Goal: Transaction & Acquisition: Book appointment/travel/reservation

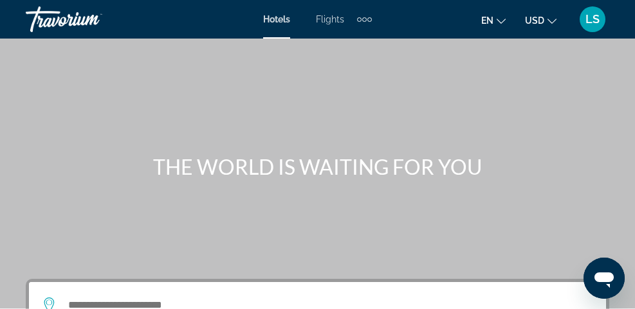
click at [278, 23] on span "Hotels" at bounding box center [276, 19] width 27 height 10
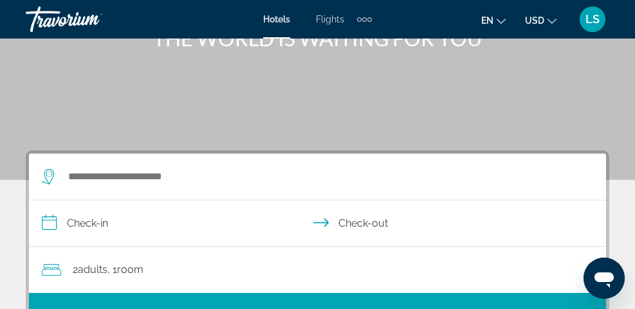
scroll to position [154, 0]
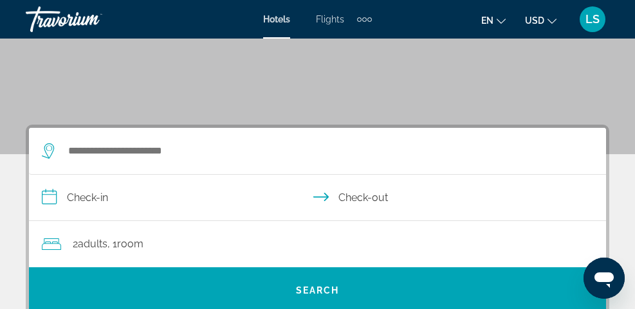
click at [66, 158] on div "Search widget" at bounding box center [308, 150] width 532 height 19
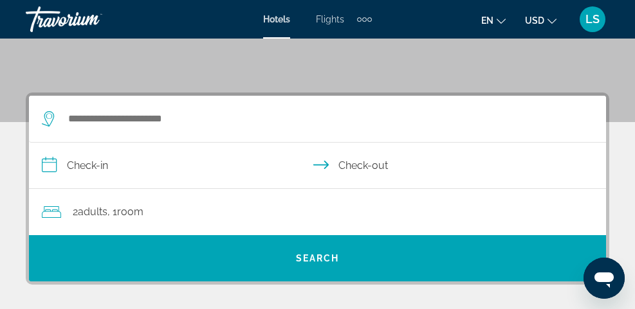
scroll to position [237, 0]
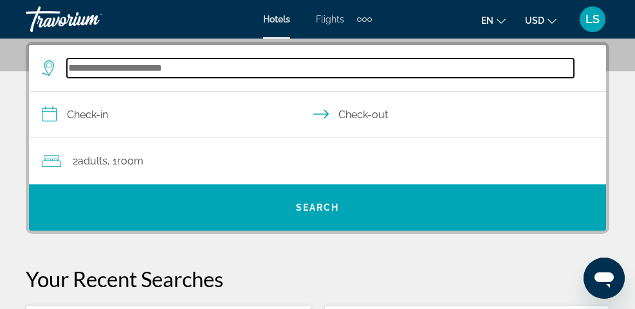
click at [87, 69] on input "Search widget" at bounding box center [320, 68] width 507 height 19
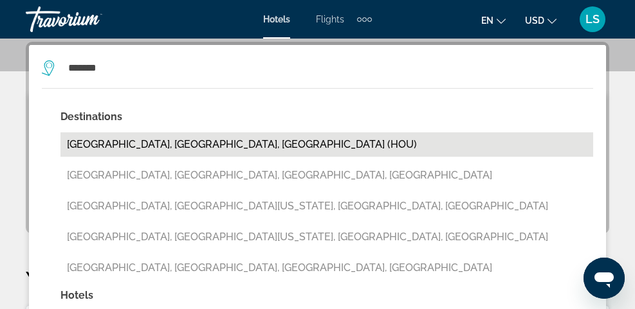
click at [100, 145] on button "[GEOGRAPHIC_DATA], [GEOGRAPHIC_DATA], [GEOGRAPHIC_DATA] (HOU)" at bounding box center [326, 144] width 532 height 24
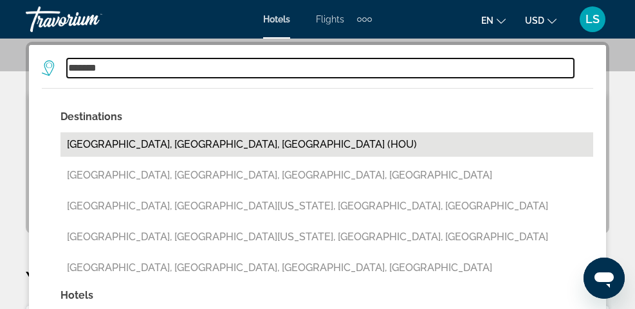
type input "**********"
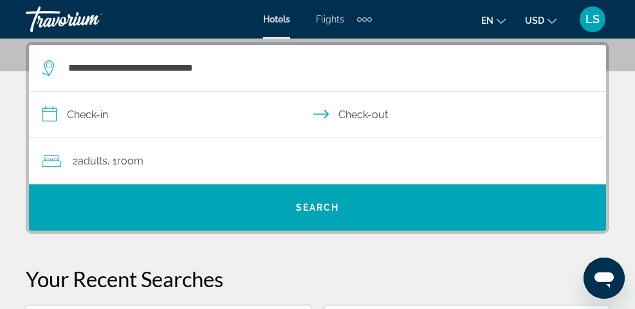
click at [111, 118] on input "**********" at bounding box center [320, 117] width 582 height 50
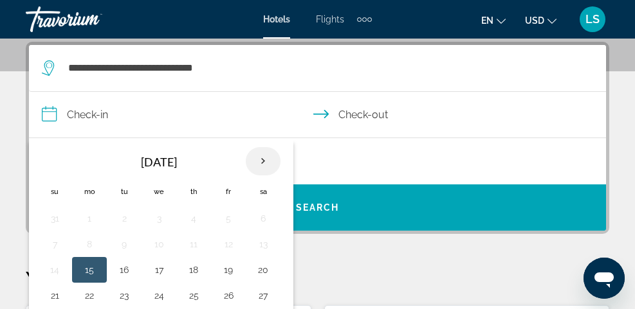
click at [261, 161] on th "Next month" at bounding box center [263, 161] width 35 height 28
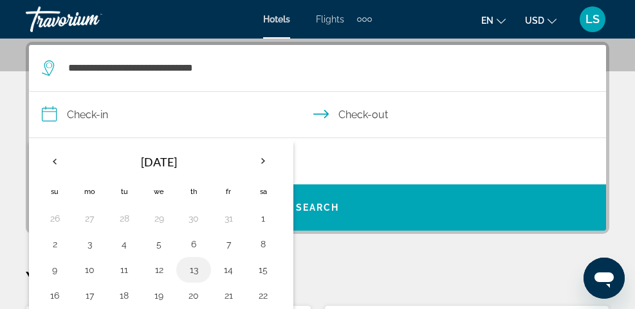
click at [195, 269] on button "13" at bounding box center [193, 270] width 21 height 18
click at [368, 118] on input "**********" at bounding box center [320, 117] width 582 height 50
click at [361, 118] on input "**********" at bounding box center [320, 117] width 582 height 50
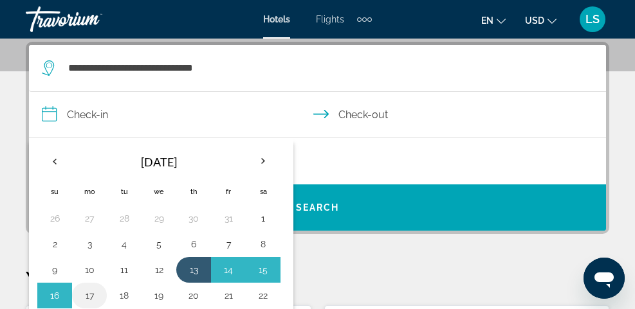
click at [91, 297] on button "17" at bounding box center [89, 296] width 21 height 18
type input "**********"
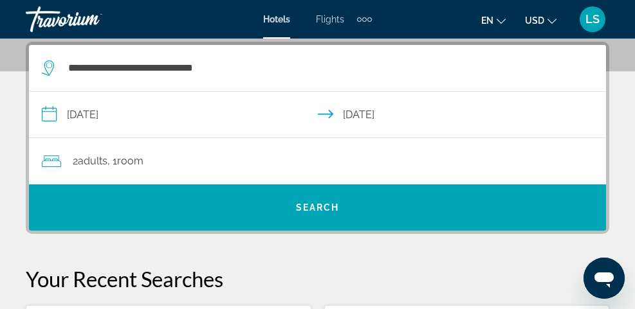
click at [99, 165] on span "Adults" at bounding box center [93, 161] width 30 height 12
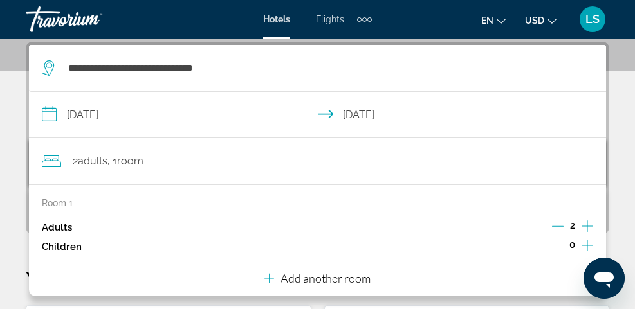
click at [586, 228] on icon "Increment adults" at bounding box center [587, 227] width 12 height 12
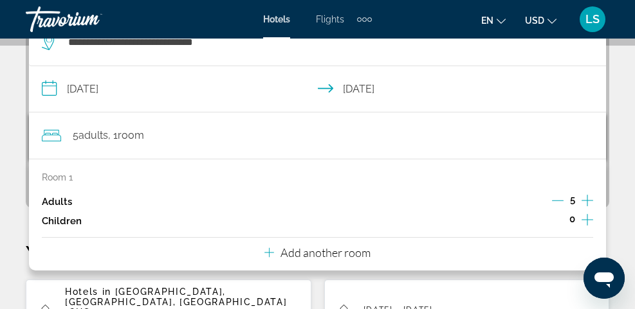
click at [204, 259] on div "Room 1 Adults 5 Children 0 Add another room" at bounding box center [317, 215] width 577 height 112
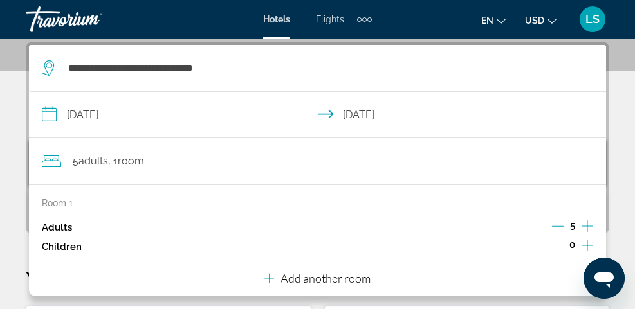
click at [336, 284] on p "Add another room" at bounding box center [325, 278] width 90 height 14
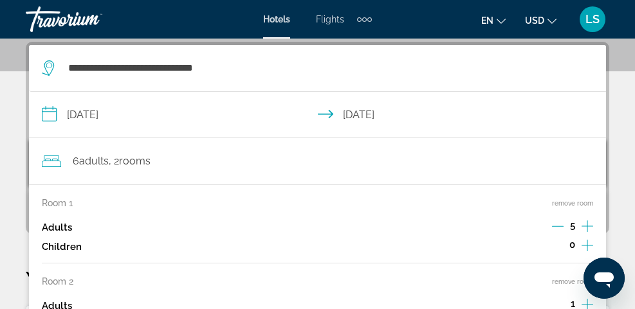
click at [281, 26] on div "Hotels Flights Cars Cruises Activities Hotels Flights Cars Cruises Activities" at bounding box center [317, 19] width 109 height 21
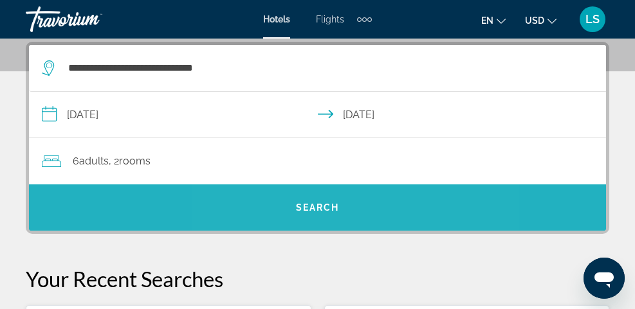
click at [318, 206] on span "Search" at bounding box center [318, 208] width 44 height 10
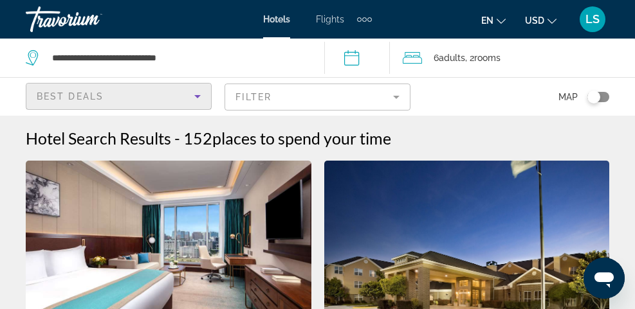
click at [199, 99] on icon "Sort by" at bounding box center [197, 96] width 15 height 15
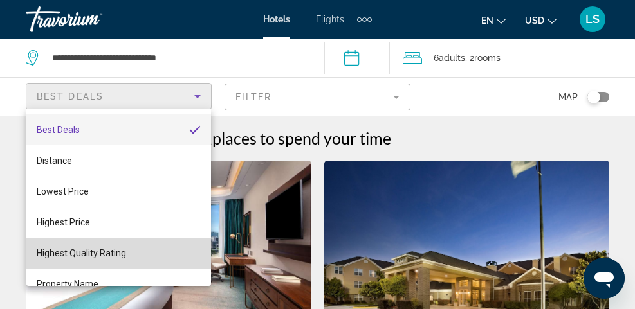
click at [131, 258] on mat-option "Highest Quality Rating" at bounding box center [118, 253] width 185 height 31
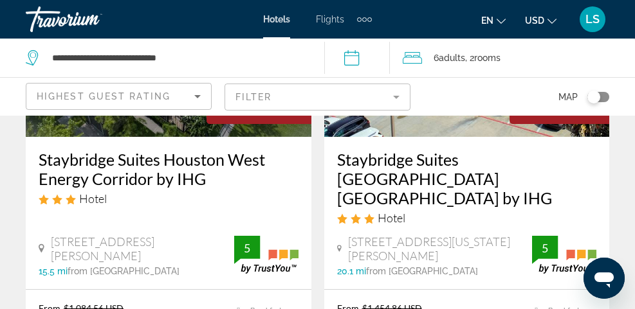
scroll to position [231, 0]
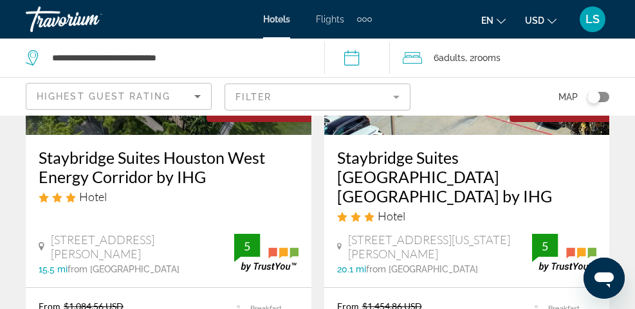
click at [138, 260] on div "Staybridge Suites Houston West Energy Corridor by IHG Hotel [STREET_ADDRESS][PE…" at bounding box center [168, 211] width 285 height 152
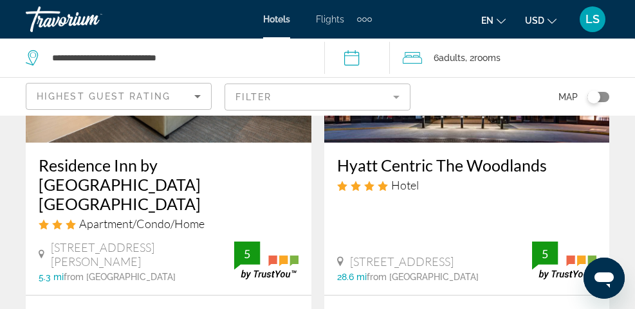
scroll to position [2186, 0]
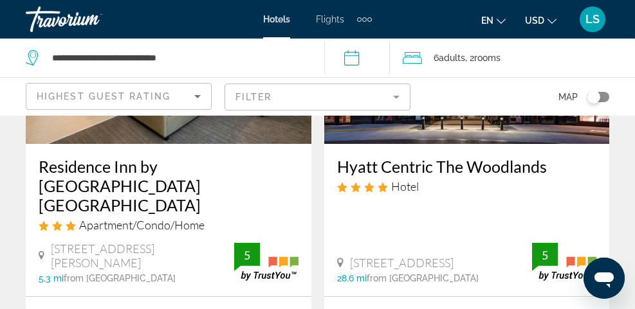
click at [174, 165] on h3 "Residence Inn by [GEOGRAPHIC_DATA] [GEOGRAPHIC_DATA]" at bounding box center [169, 186] width 260 height 58
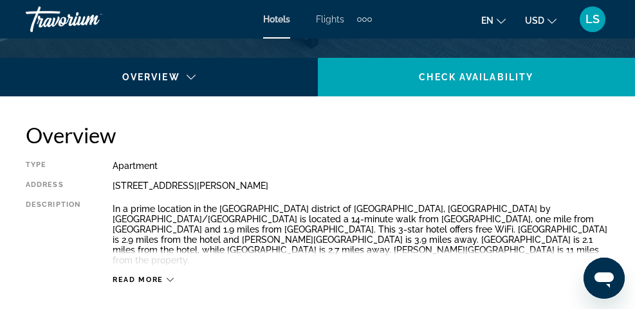
scroll to position [617, 0]
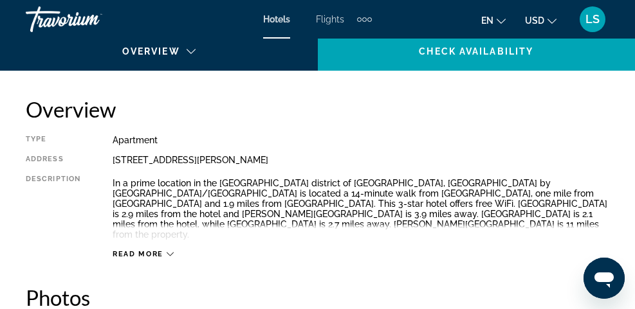
click at [136, 250] on span "Read more" at bounding box center [138, 254] width 51 height 8
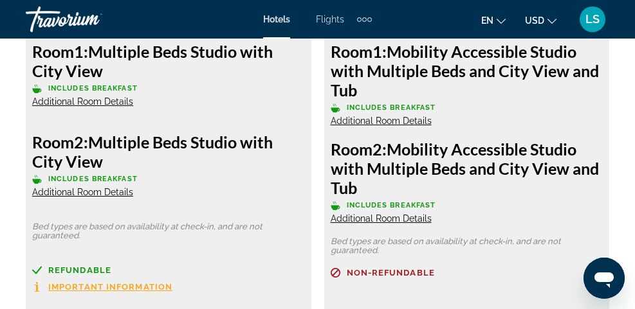
scroll to position [2366, 0]
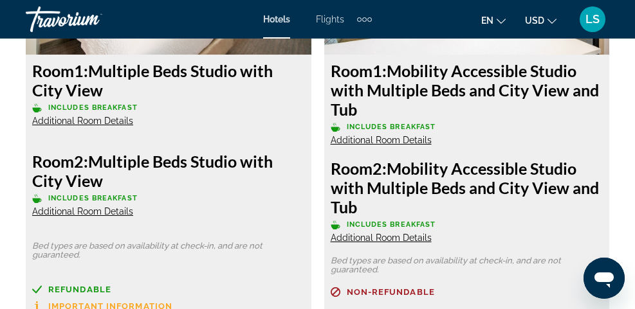
click at [198, 152] on h3 "Room 2: Multiple Beds Studio with City View" at bounding box center [168, 171] width 273 height 39
click at [68, 156] on span "Room" at bounding box center [53, 161] width 42 height 19
click at [155, 158] on h3 "Room 2: Multiple Beds Studio with City View" at bounding box center [168, 171] width 273 height 39
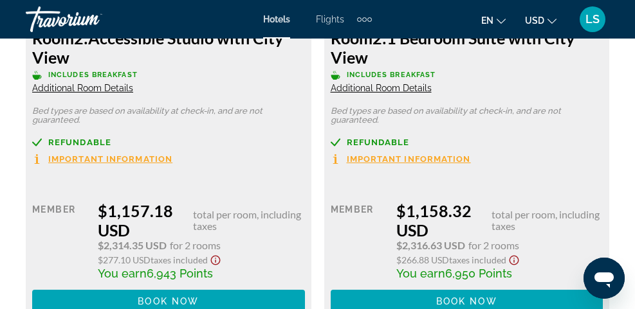
scroll to position [4183, 0]
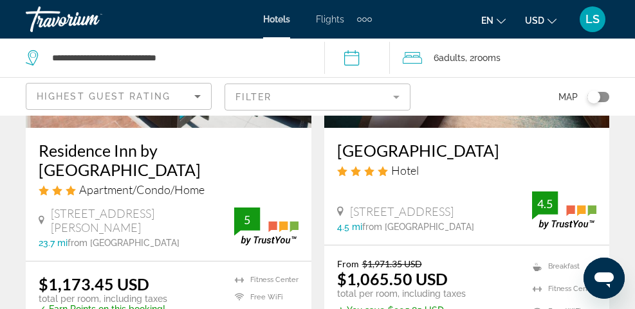
scroll to position [2675, 0]
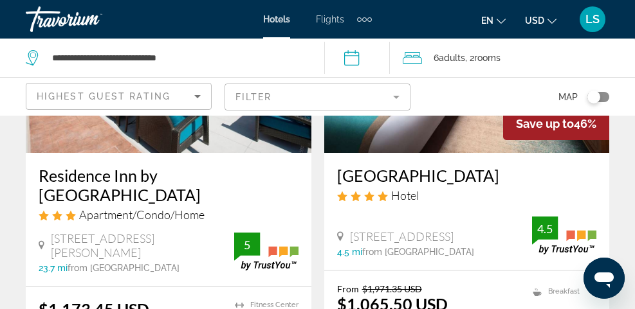
click at [389, 166] on h3 "[GEOGRAPHIC_DATA]" at bounding box center [467, 175] width 260 height 19
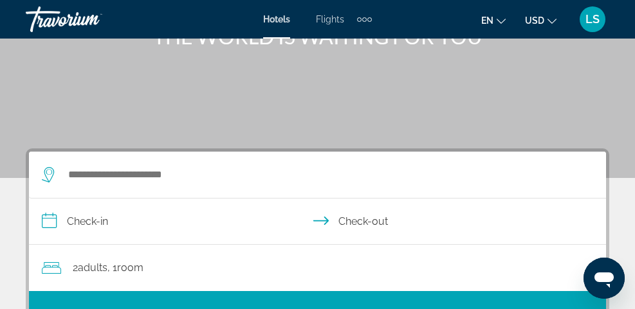
scroll to position [129, 0]
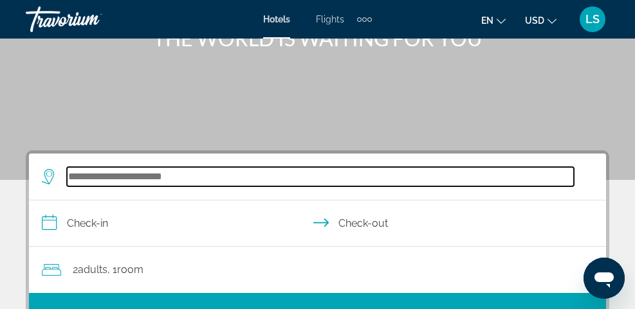
click at [156, 179] on input "Search widget" at bounding box center [320, 176] width 507 height 19
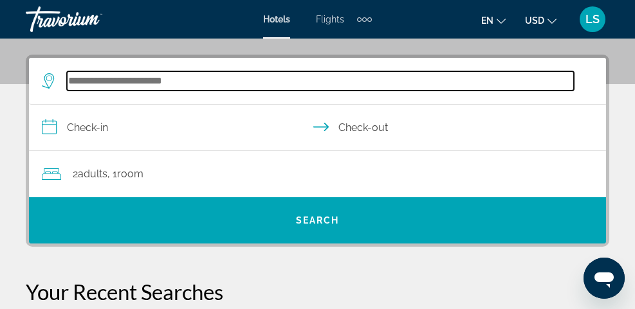
scroll to position [237, 0]
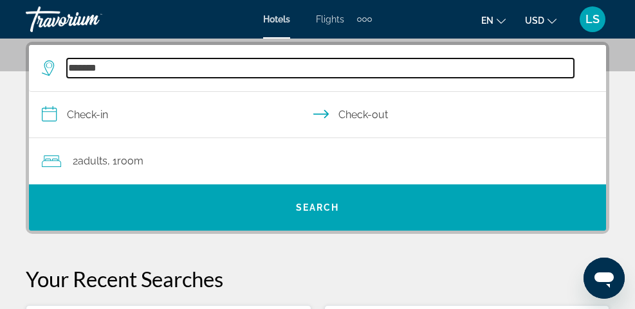
type input "*******"
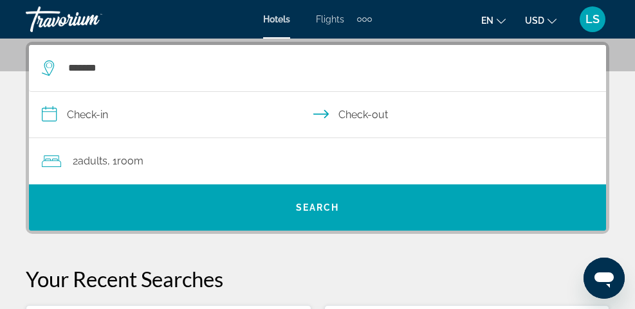
click at [124, 118] on input "**********" at bounding box center [320, 117] width 582 height 50
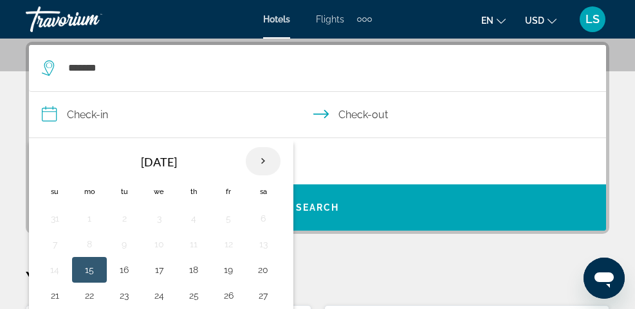
click at [267, 151] on th "Next month" at bounding box center [263, 161] width 35 height 28
click at [262, 161] on th "Next month" at bounding box center [263, 161] width 35 height 28
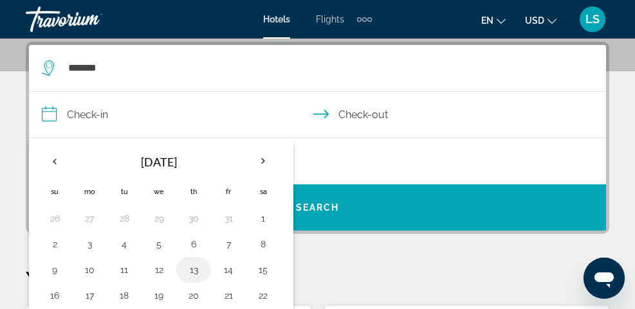
click at [198, 270] on button "13" at bounding box center [193, 270] width 21 height 18
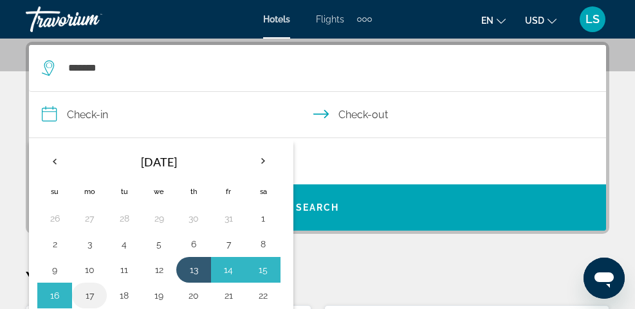
click at [93, 296] on button "17" at bounding box center [89, 296] width 21 height 18
type input "**********"
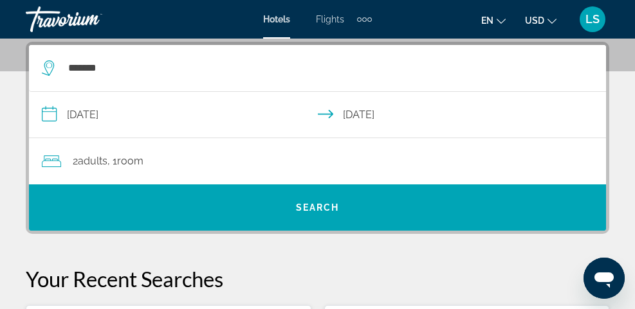
click at [138, 167] on span "Room" at bounding box center [130, 161] width 26 height 12
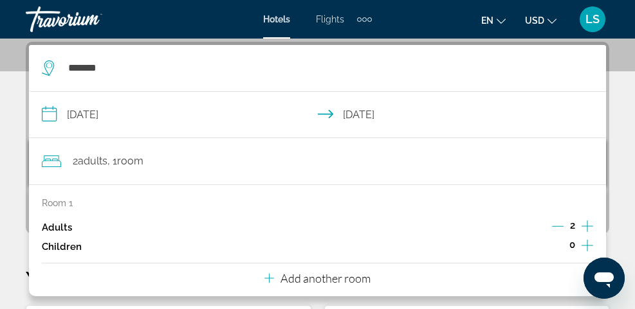
click at [316, 282] on p "Add another room" at bounding box center [325, 278] width 90 height 14
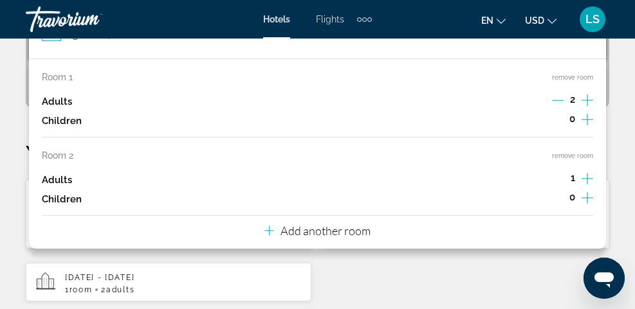
scroll to position [366, 0]
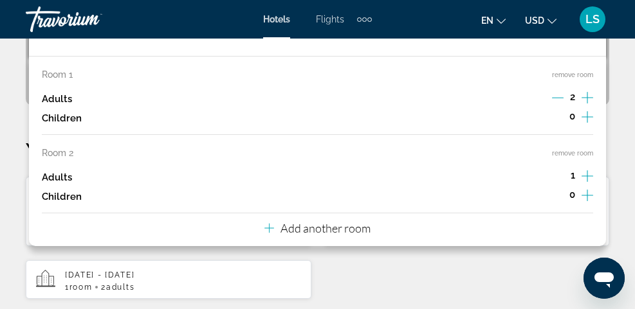
click at [406, 278] on div "Hotels in [GEOGRAPHIC_DATA], [GEOGRAPHIC_DATA], [GEOGRAPHIC_DATA] ([GEOGRAPHIC_…" at bounding box center [317, 237] width 583 height 123
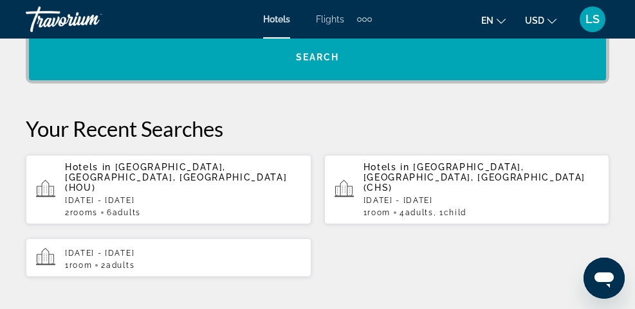
scroll to position [392, 0]
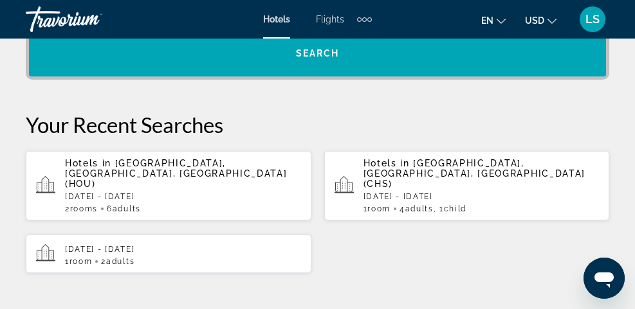
click at [231, 192] on p "[DATE] - [DATE]" at bounding box center [183, 196] width 236 height 9
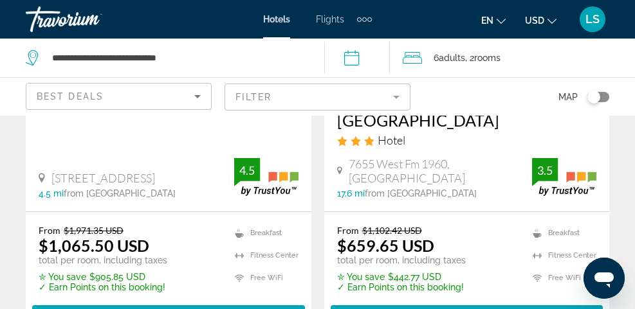
scroll to position [309, 0]
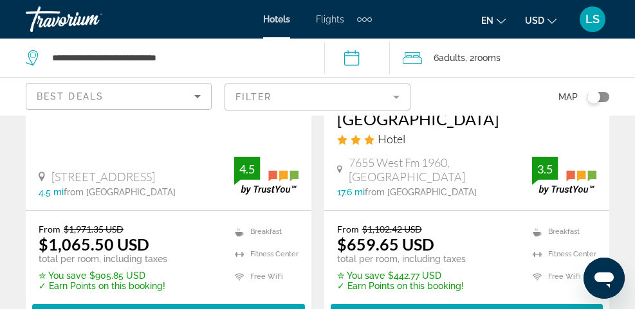
click at [93, 170] on span "[STREET_ADDRESS]" at bounding box center [103, 177] width 104 height 14
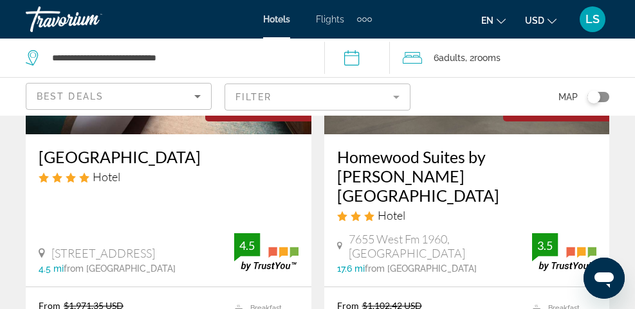
scroll to position [231, 0]
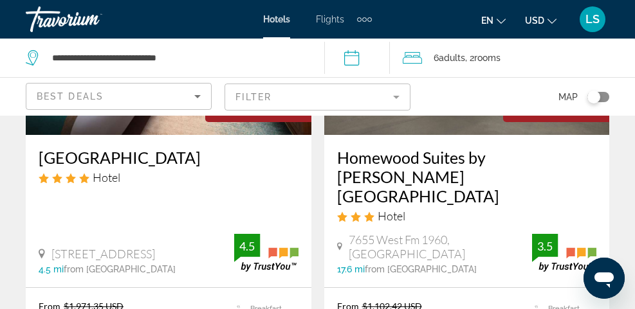
click at [102, 158] on h3 "[GEOGRAPHIC_DATA]" at bounding box center [169, 157] width 260 height 19
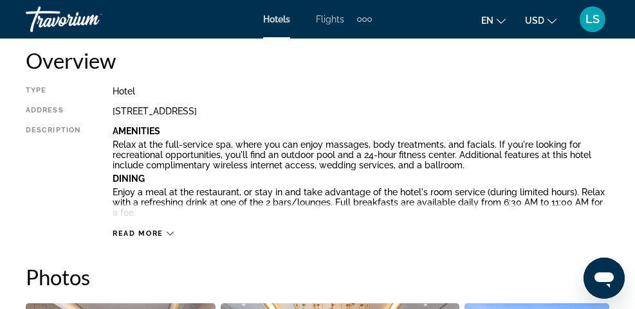
scroll to position [669, 0]
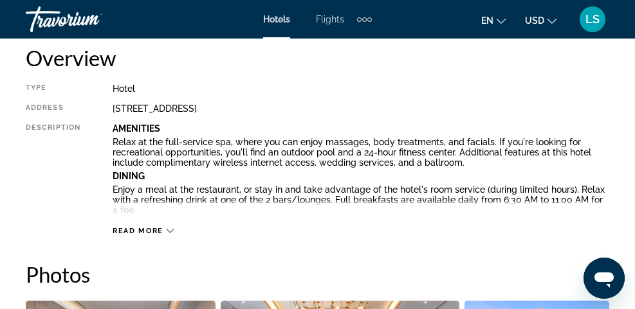
click at [141, 233] on span "Read more" at bounding box center [138, 231] width 51 height 8
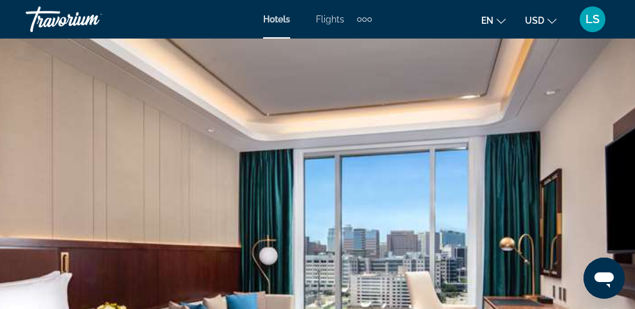
scroll to position [0, 0]
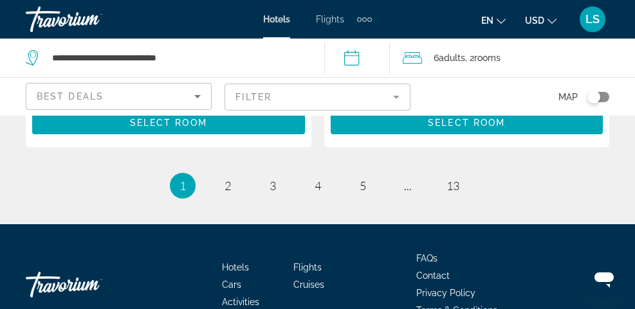
scroll to position [2996, 0]
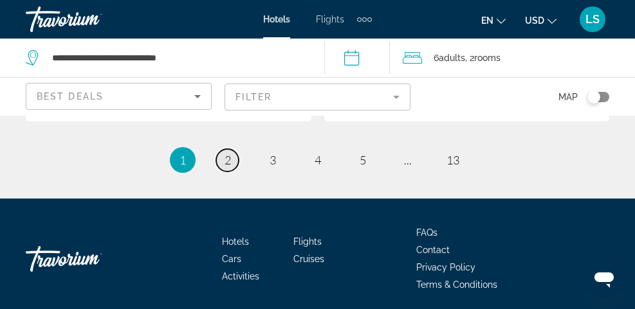
click at [221, 149] on link "page 2" at bounding box center [227, 160] width 23 height 23
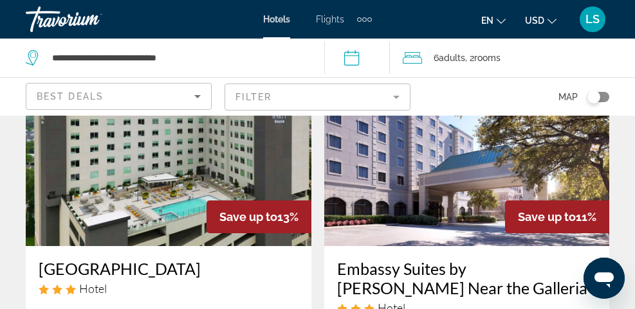
scroll to position [2649, 0]
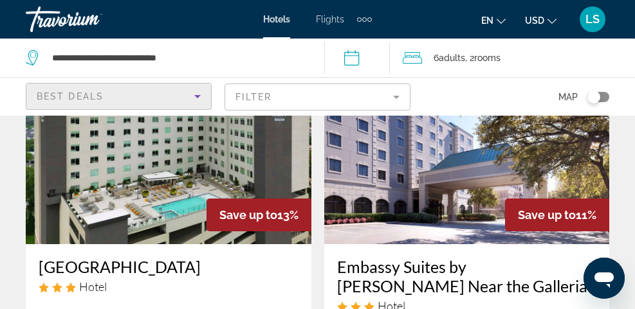
click at [198, 98] on icon "Sort by" at bounding box center [197, 96] width 15 height 15
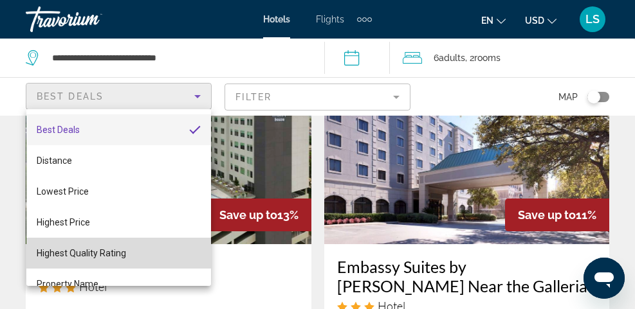
click at [124, 258] on span "Highest Quality Rating" at bounding box center [81, 253] width 89 height 10
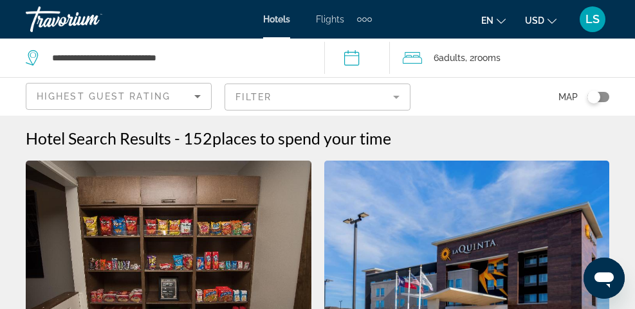
drag, startPoint x: 626, startPoint y: 205, endPoint x: 643, endPoint y: 206, distance: 17.4
click at [634, 206] on html "**********" at bounding box center [317, 154] width 635 height 309
drag, startPoint x: 627, startPoint y: 153, endPoint x: 645, endPoint y: 152, distance: 18.0
click at [634, 152] on html "**********" at bounding box center [317, 154] width 635 height 309
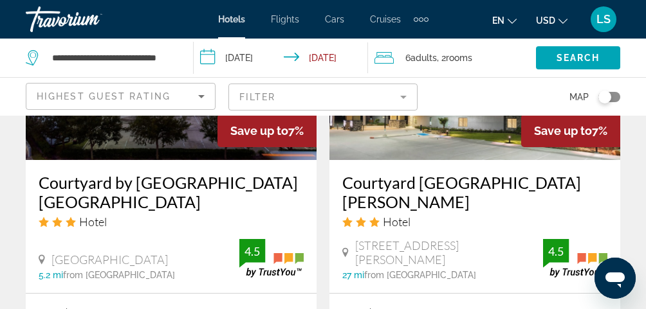
scroll to position [2803, 0]
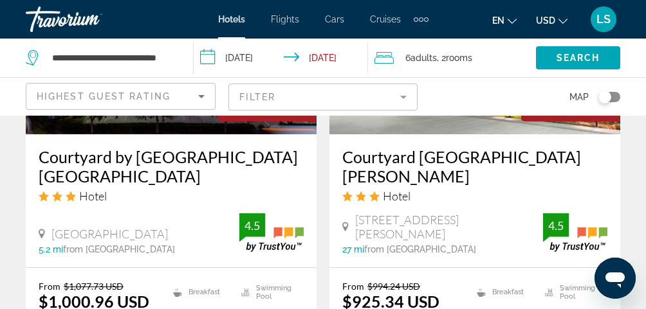
click at [64, 244] on div "5.2 mi from [GEOGRAPHIC_DATA] from hotel" at bounding box center [139, 249] width 201 height 10
click at [78, 154] on h3 "Courtyard by [GEOGRAPHIC_DATA] [GEOGRAPHIC_DATA]" at bounding box center [171, 166] width 265 height 39
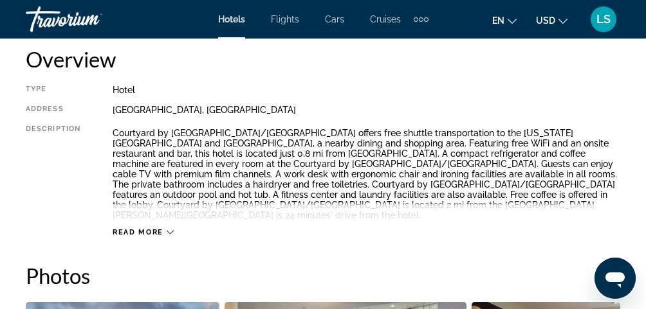
scroll to position [669, 0]
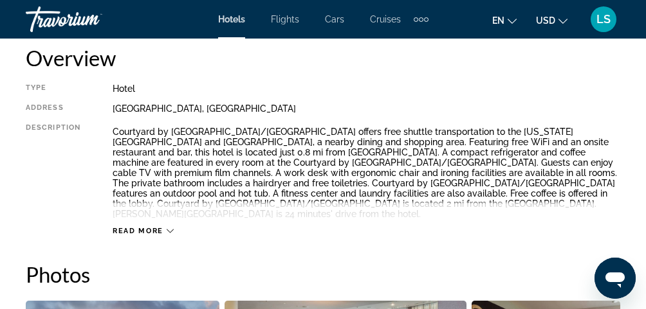
click at [135, 233] on span "Read more" at bounding box center [138, 231] width 51 height 8
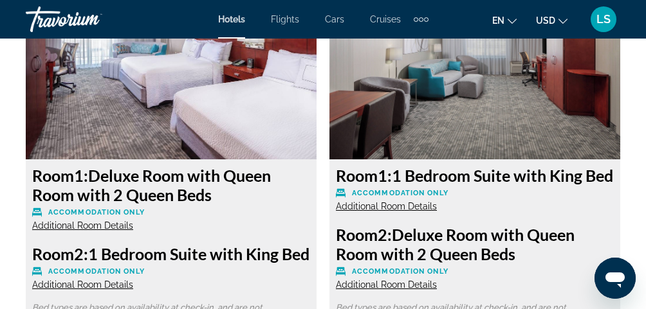
scroll to position [2803, 0]
